Goal: Transaction & Acquisition: Purchase product/service

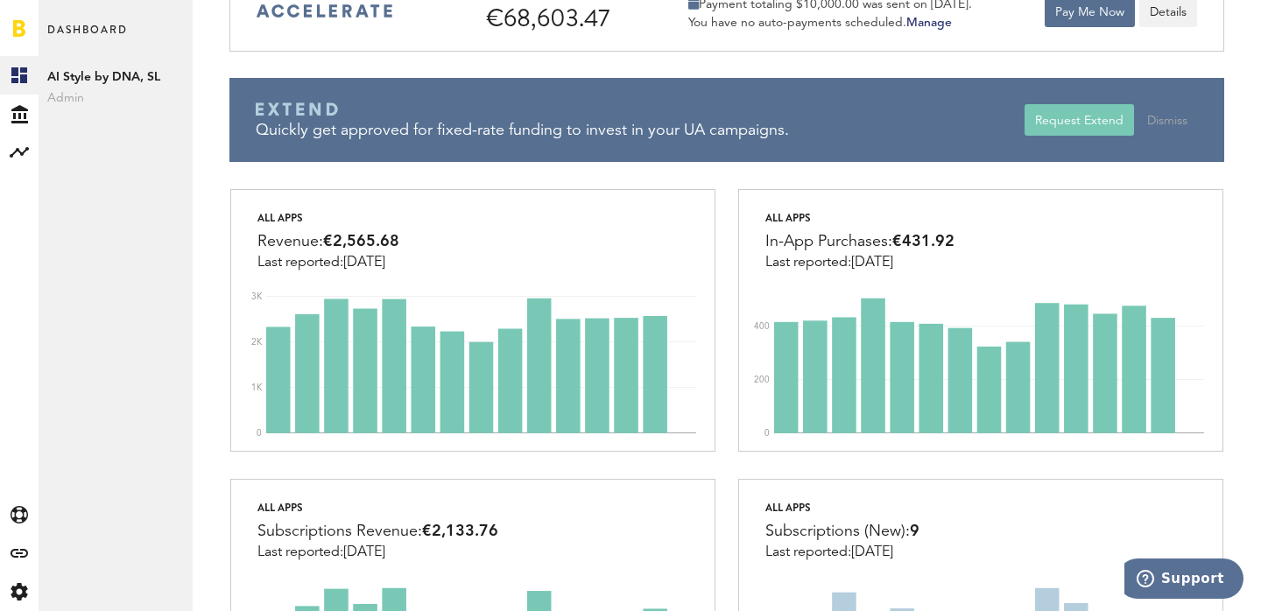
scroll to position [167, 0]
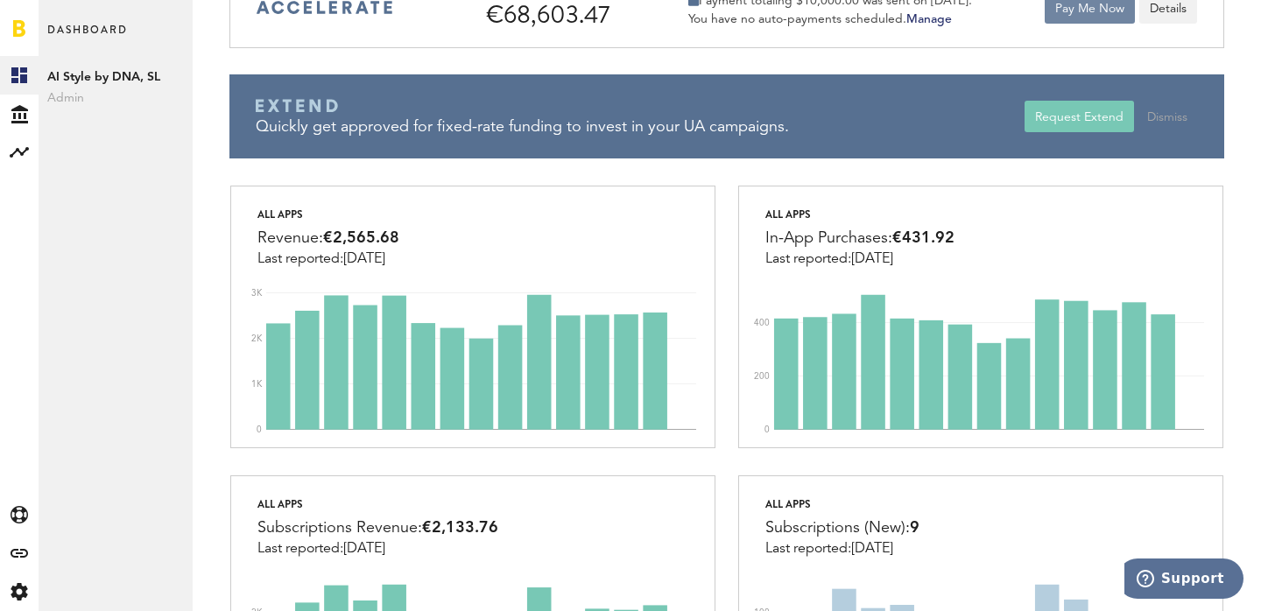
click at [1082, 11] on button "Pay Me Now" at bounding box center [1089, 8] width 90 height 32
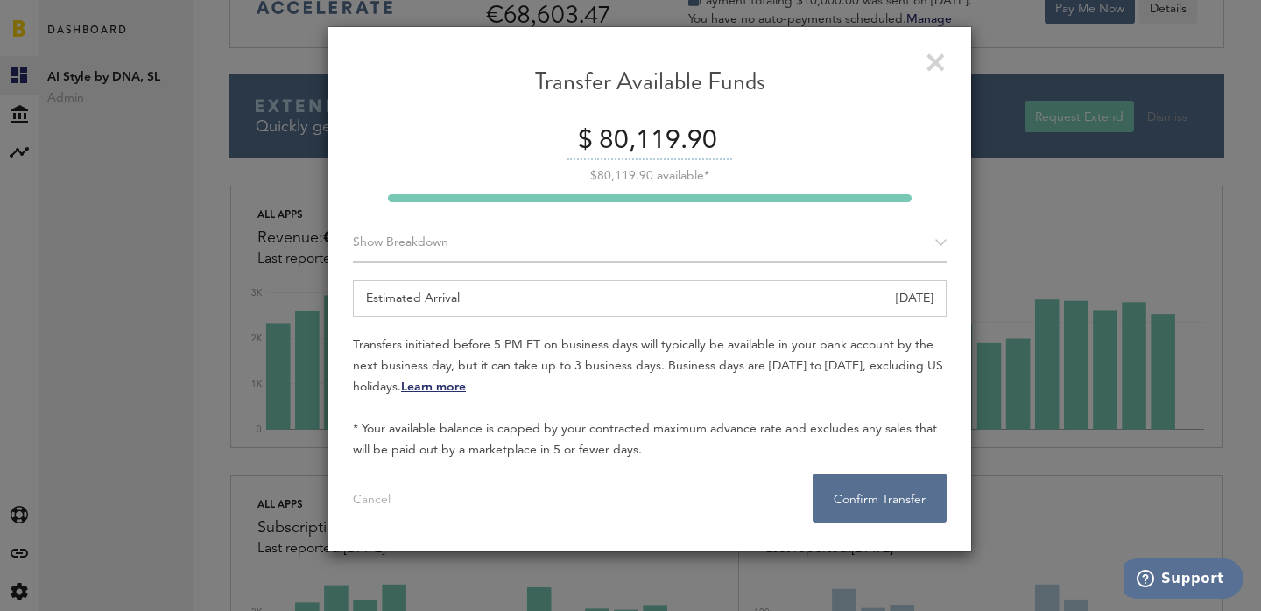
click at [706, 130] on input "80,119.90" at bounding box center [662, 141] width 137 height 37
click at [711, 137] on input "80,119.90" at bounding box center [662, 141] width 137 height 37
type input "80,000"
click at [882, 503] on button "Confirm Transfer . . ." at bounding box center [879, 498] width 134 height 49
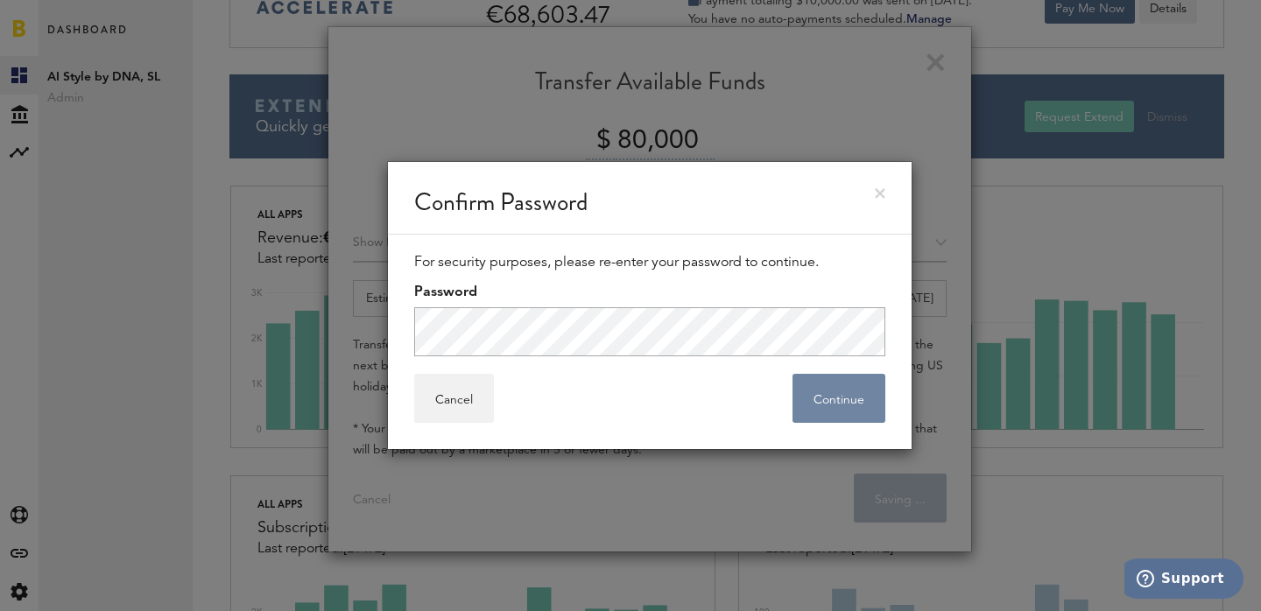
click at [852, 405] on button "Continue" at bounding box center [838, 398] width 93 height 49
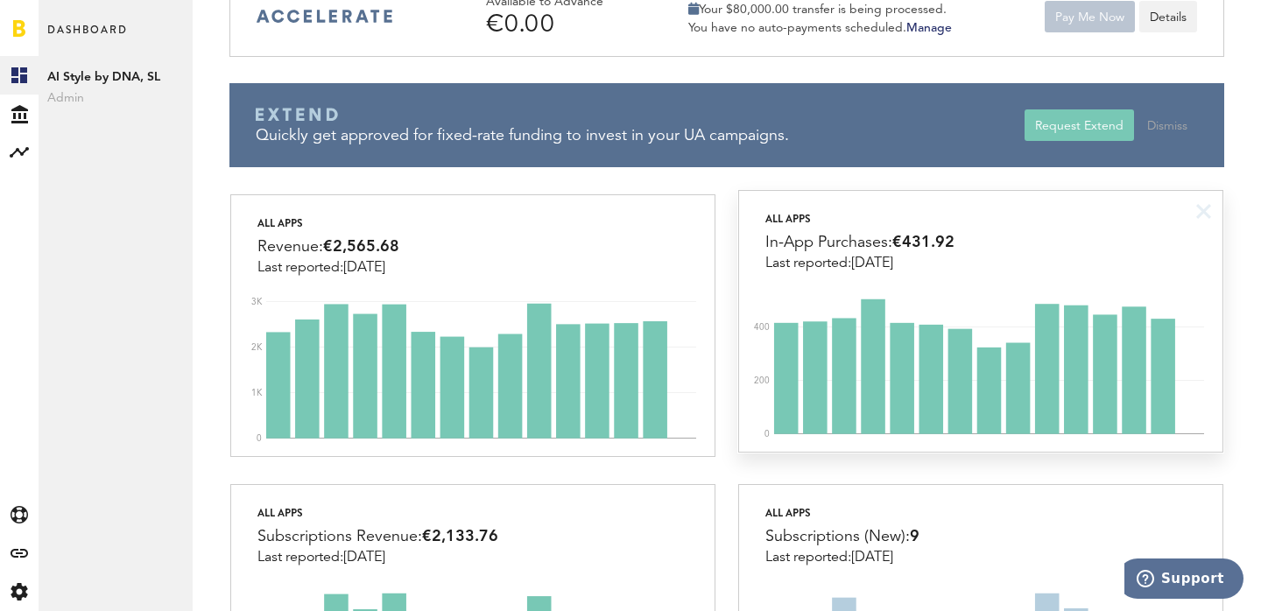
scroll to position [0, 0]
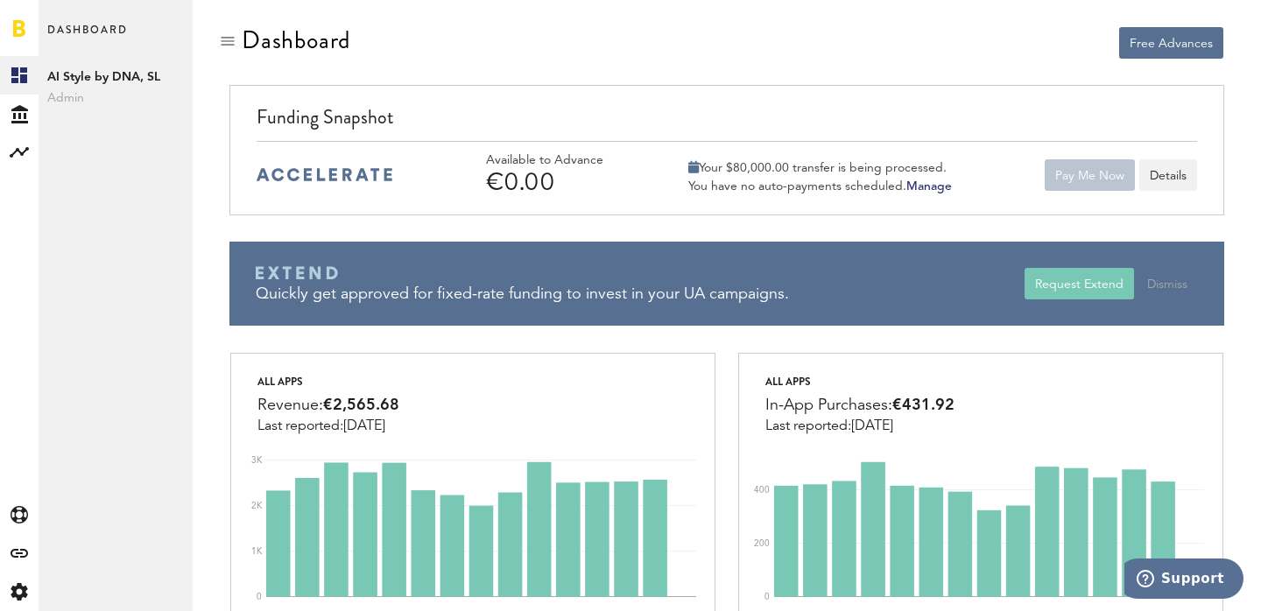
click at [60, 26] on span "Dashboard" at bounding box center [87, 37] width 81 height 37
click at [18, 30] on link at bounding box center [19, 28] width 12 height 18
click at [18, 29] on link at bounding box center [19, 28] width 12 height 18
click at [75, 27] on span "Dashboard" at bounding box center [87, 37] width 81 height 37
click at [75, 26] on span "Dashboard" at bounding box center [87, 37] width 81 height 37
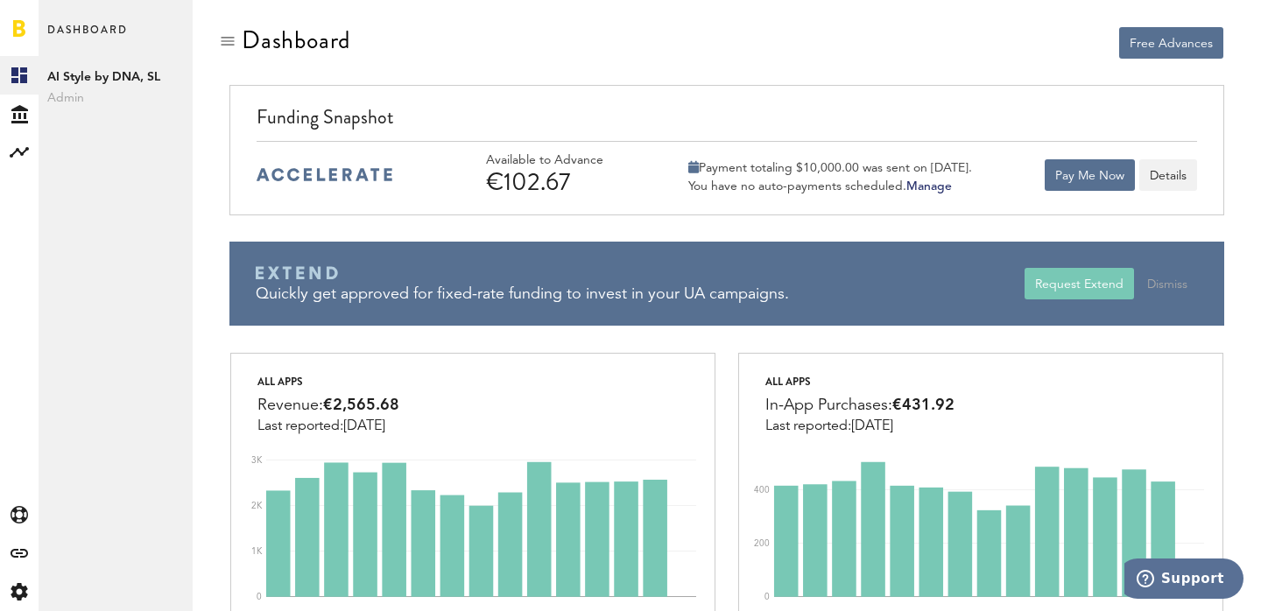
click at [63, 31] on span "Dashboard" at bounding box center [87, 37] width 81 height 37
click at [21, 21] on link at bounding box center [19, 28] width 12 height 18
click at [100, 77] on span "AI Style by DNA, SL" at bounding box center [115, 77] width 137 height 21
click at [60, 82] on span "AI Style by DNA, SL" at bounding box center [115, 77] width 137 height 21
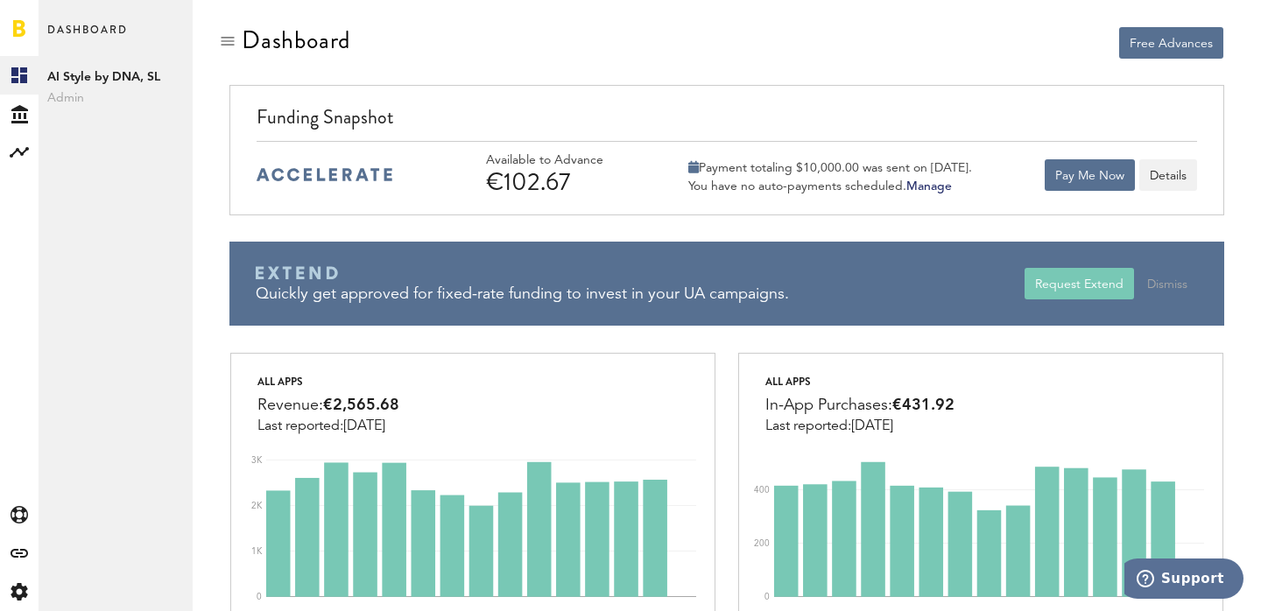
click at [68, 81] on span "AI Style by DNA, SL" at bounding box center [115, 77] width 137 height 21
click at [83, 31] on span "Dashboard" at bounding box center [87, 37] width 81 height 37
click at [79, 75] on span "AI Style by DNA, SL" at bounding box center [115, 77] width 137 height 21
click at [15, 27] on link at bounding box center [19, 28] width 12 height 18
click at [13, 76] on rect at bounding box center [19, 75] width 21 height 21
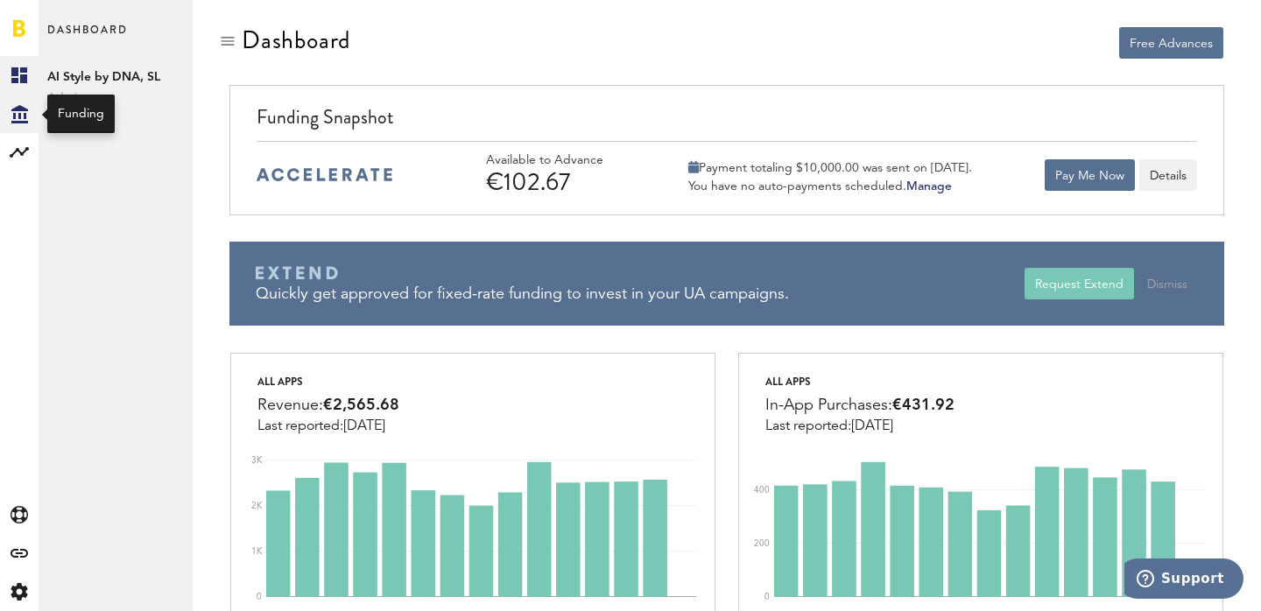
click at [21, 116] on icon "Created with Sketch." at bounding box center [19, 114] width 17 height 18
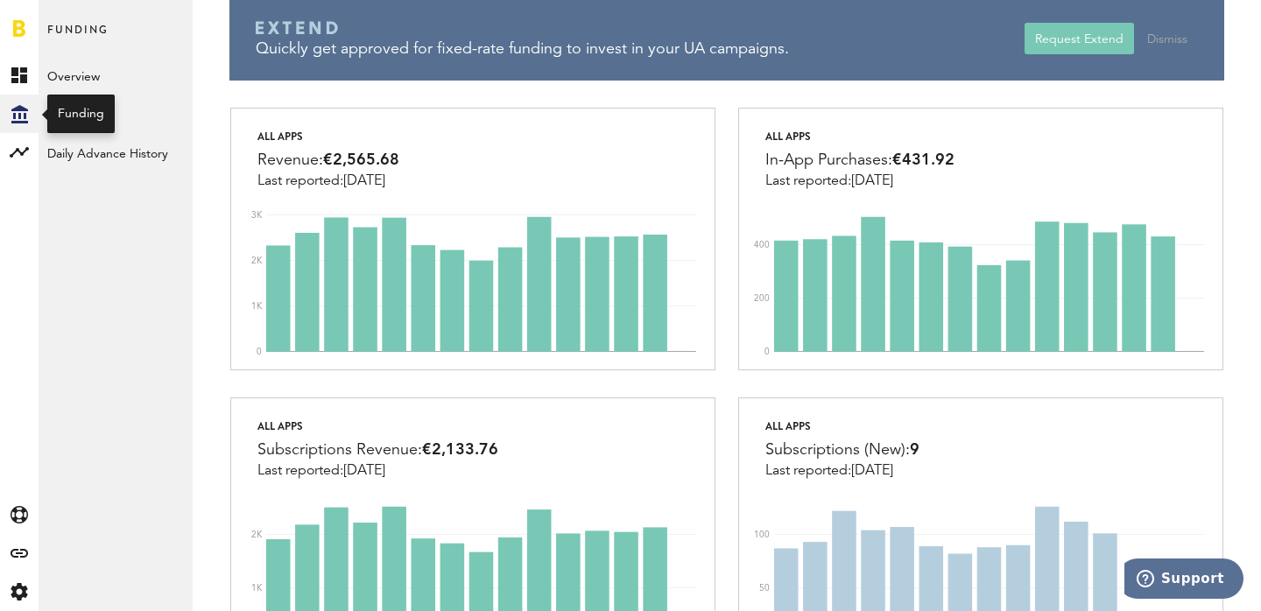
scroll to position [289, 0]
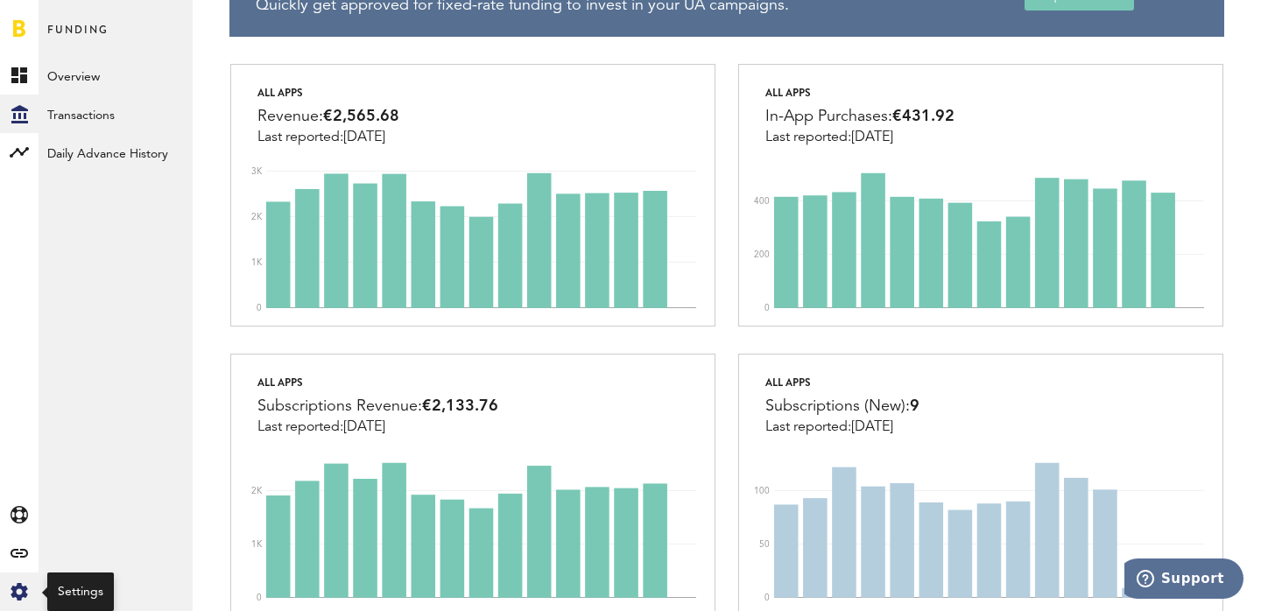
click at [17, 584] on icon at bounding box center [19, 592] width 17 height 18
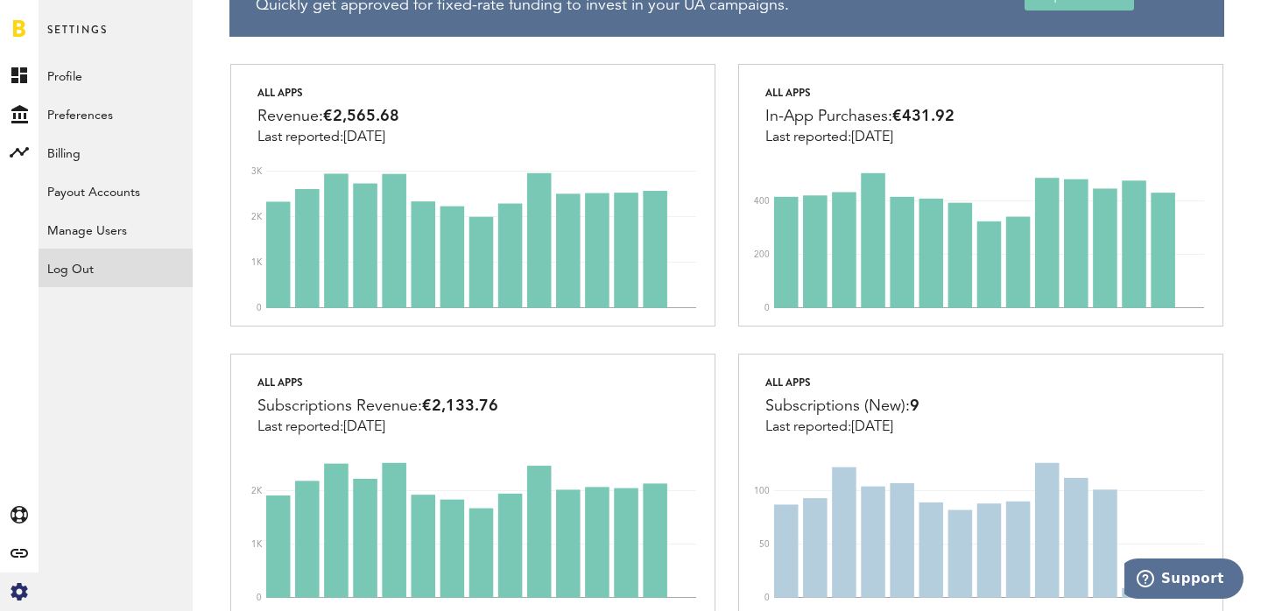
click at [80, 267] on div "Log Out" at bounding box center [116, 265] width 154 height 32
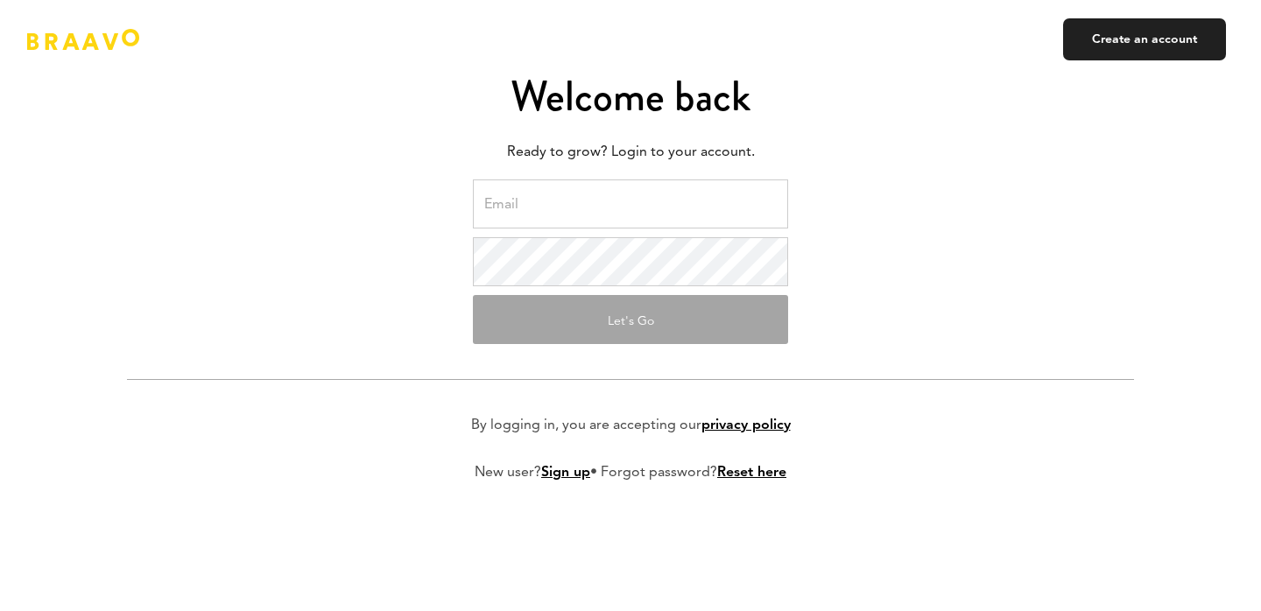
type input "[EMAIL_ADDRESS][DOMAIN_NAME]"
